Goal: Information Seeking & Learning: Learn about a topic

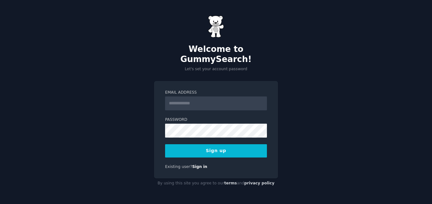
click at [198, 97] on input "Email Address" at bounding box center [216, 104] width 102 height 14
type input "**********"
click at [179, 147] on button "Sign up" at bounding box center [216, 150] width 102 height 13
click at [222, 153] on div "**********" at bounding box center [216, 130] width 124 height 98
click at [223, 149] on button "Sign up" at bounding box center [216, 150] width 102 height 13
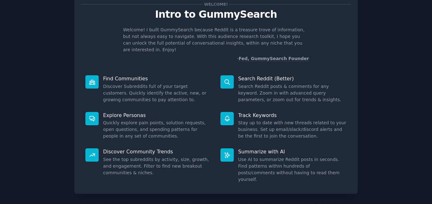
scroll to position [32, 0]
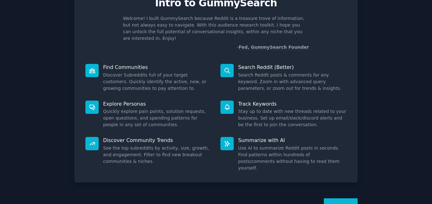
click at [344, 198] on button "Next" at bounding box center [341, 206] width 34 height 16
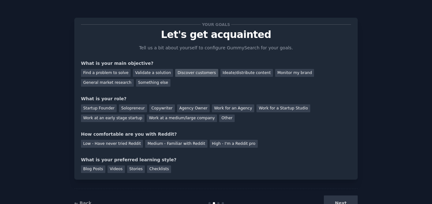
click at [184, 72] on div "Discover customers" at bounding box center [196, 73] width 43 height 8
click at [104, 109] on div "Startup Founder" at bounding box center [99, 108] width 36 height 8
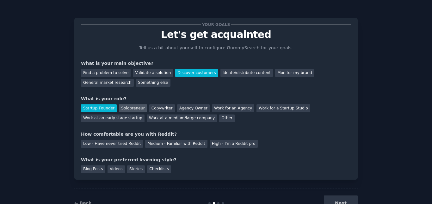
click at [128, 107] on div "Solopreneur" at bounding box center [133, 108] width 28 height 8
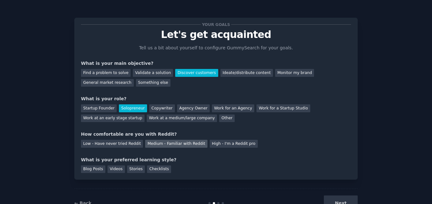
click at [154, 146] on div "Medium - Familiar with Reddit" at bounding box center [176, 144] width 62 height 8
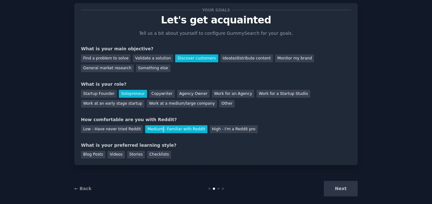
scroll to position [22, 0]
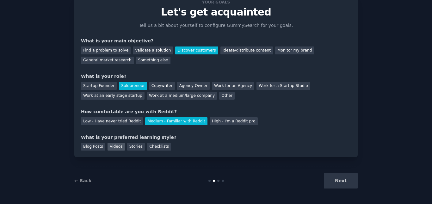
click at [114, 150] on div "Videos" at bounding box center [116, 147] width 17 height 8
click at [345, 182] on button "Next" at bounding box center [341, 181] width 34 height 16
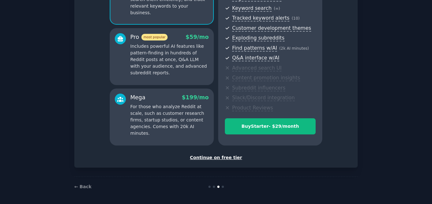
scroll to position [91, 0]
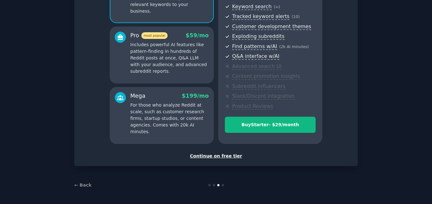
click at [228, 156] on div "Continue on free tier" at bounding box center [216, 156] width 270 height 7
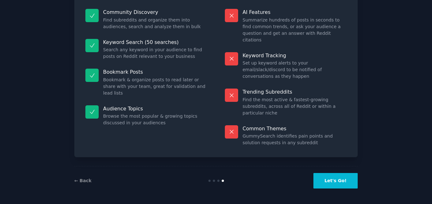
scroll to position [42, 0]
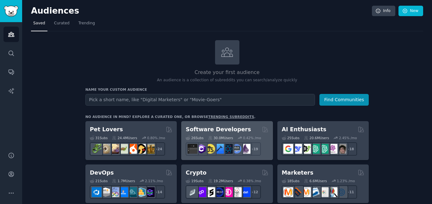
type input "s"
type input "art"
click at [320, 94] on button "Find Communities" at bounding box center [344, 100] width 49 height 12
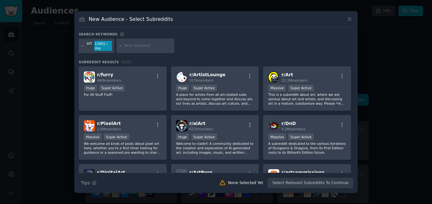
click at [348, 19] on icon at bounding box center [350, 19] width 7 height 7
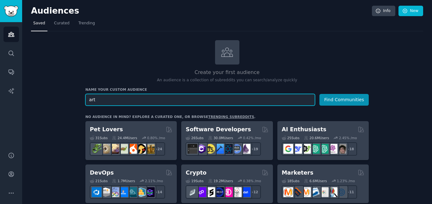
drag, startPoint x: 93, startPoint y: 100, endPoint x: 72, endPoint y: 100, distance: 21.5
type input "subliminal"
click at [320, 94] on button "Find Communities" at bounding box center [344, 100] width 49 height 12
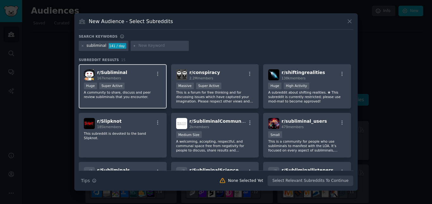
click at [132, 79] on div "r/ Subliminal 167k members" at bounding box center [123, 74] width 78 height 11
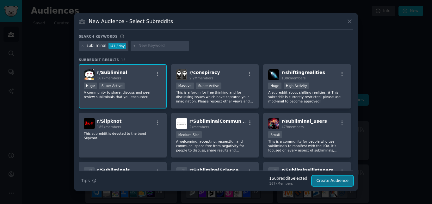
click at [336, 180] on button "Create Audience" at bounding box center [333, 181] width 42 height 11
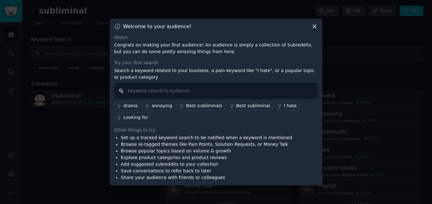
click at [164, 90] on input "text" at bounding box center [216, 91] width 204 height 16
type input "money"
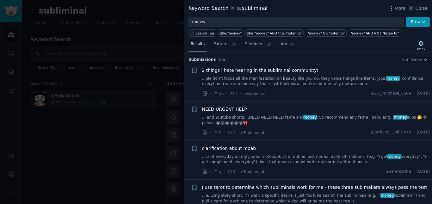
click at [249, 72] on span "2 things i hate hearing in the subliminal community!" at bounding box center [260, 70] width 117 height 7
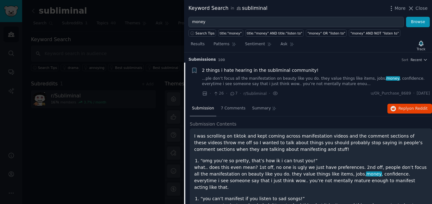
click at [317, 85] on link "...ple don’t focus all the manifestation on beauty like you do. they value thin…" at bounding box center [316, 81] width 228 height 11
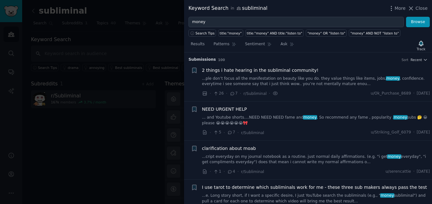
scroll to position [10, 0]
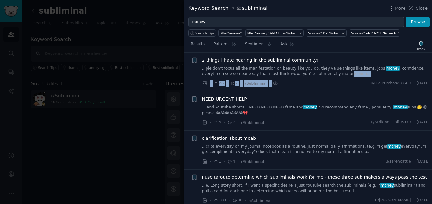
click at [308, 78] on div "2 things i hate hearing in the subliminal community! ...ple don’t focus all the…" at bounding box center [316, 72] width 228 height 30
click at [290, 75] on link "...ple don’t focus all the manifestation on beauty like you do. they value thin…" at bounding box center [316, 71] width 228 height 11
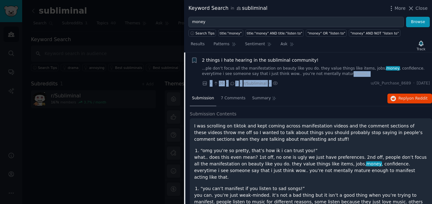
click at [306, 75] on link "...ple don’t focus all the manifestation on beauty like you do. they value thin…" at bounding box center [316, 71] width 228 height 11
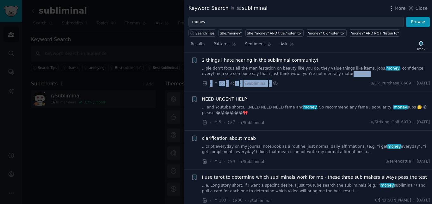
click at [306, 75] on link "...ple don’t focus all the manifestation on beauty like you do. they value thin…" at bounding box center [316, 71] width 228 height 11
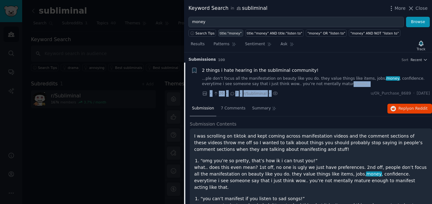
click at [220, 35] on div "title:"money"" at bounding box center [231, 33] width 22 height 4
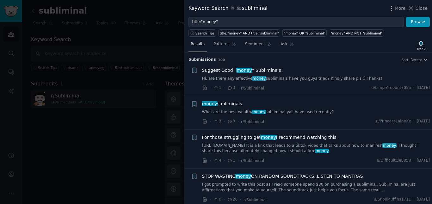
click at [271, 76] on link "Hi, are there any effective money subliminals have you guys tried? Kindly share…" at bounding box center [316, 79] width 228 height 6
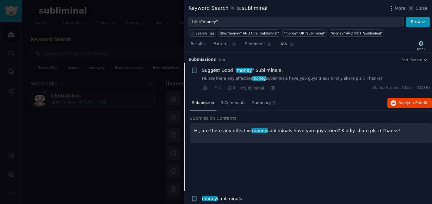
scroll to position [10, 0]
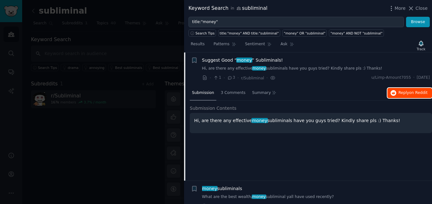
click at [401, 95] on span "Reply on Reddit" at bounding box center [413, 93] width 29 height 6
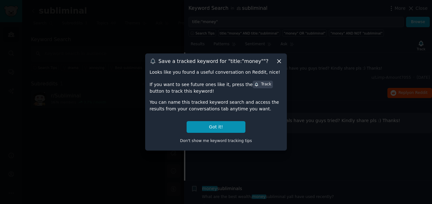
click at [281, 59] on icon at bounding box center [279, 61] width 7 height 7
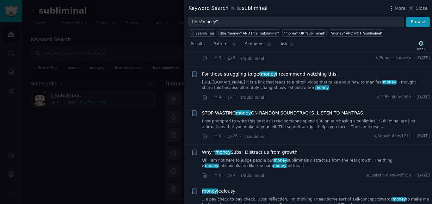
scroll to position [0, 0]
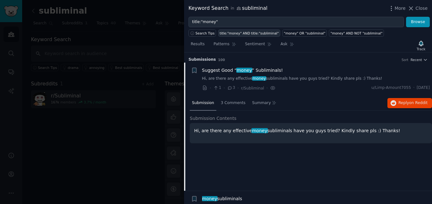
click at [258, 34] on div "title:"money" AND title:"subliminal"" at bounding box center [249, 33] width 59 height 4
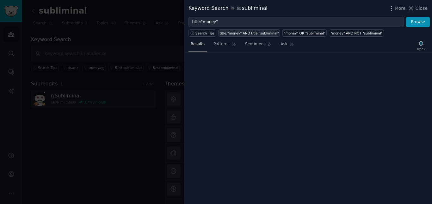
type input "title:"money" AND title:"subliminal""
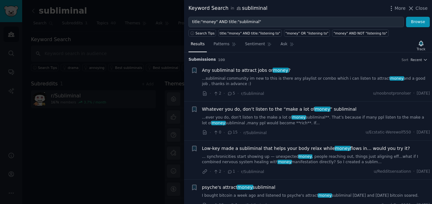
click at [294, 76] on link "...subliminal community im new to this is there any playlist or combo which i c…" at bounding box center [316, 81] width 228 height 11
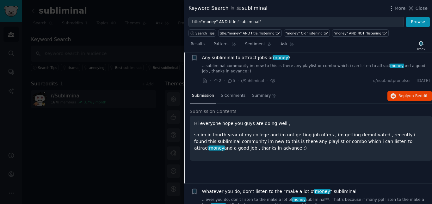
scroll to position [10, 0]
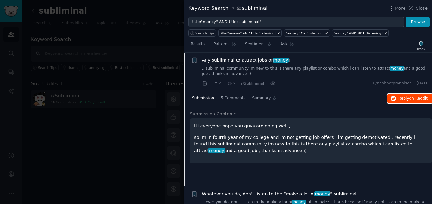
click at [401, 99] on span "Reply on Reddit" at bounding box center [413, 99] width 29 height 6
